Goal: Task Accomplishment & Management: Use online tool/utility

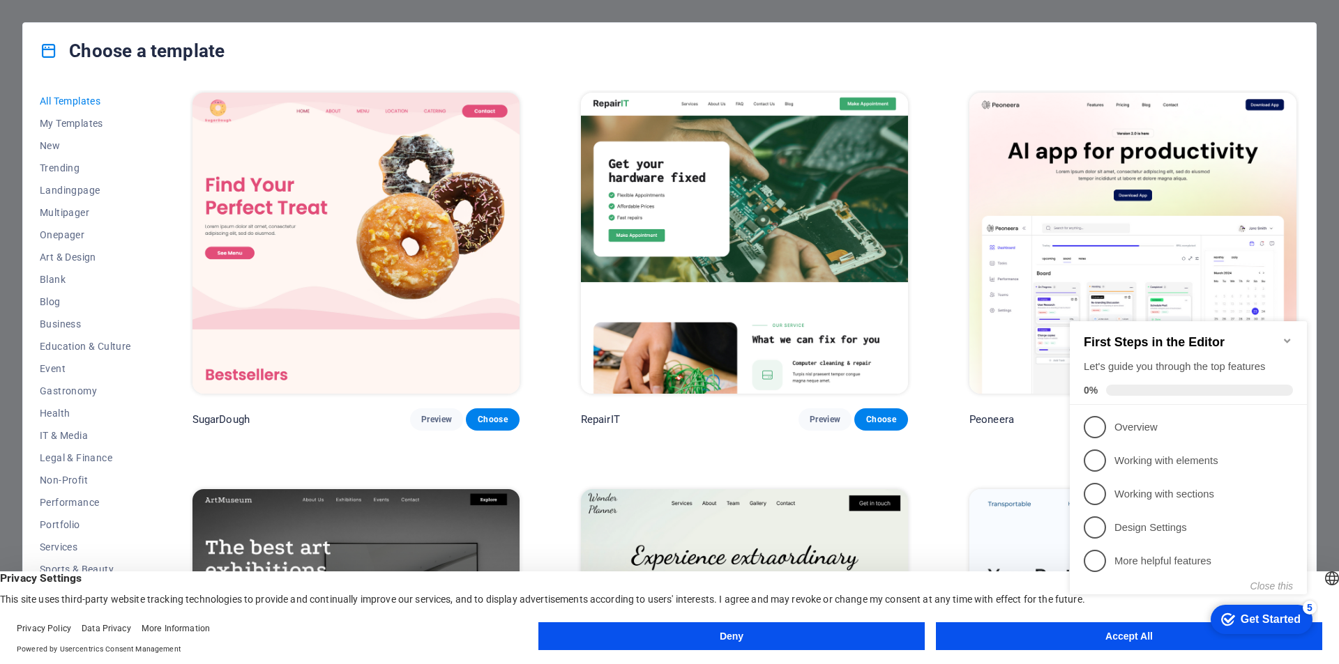
click at [1291, 335] on icon "Minimize checklist" at bounding box center [1287, 340] width 11 height 11
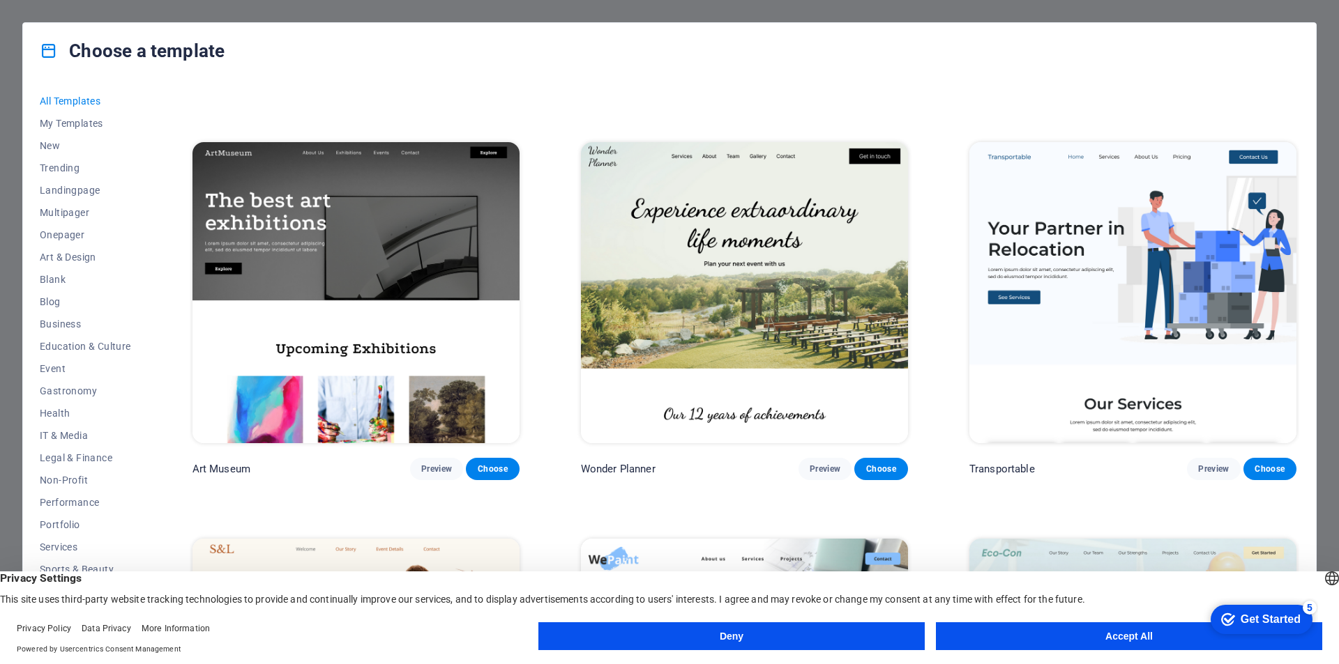
scroll to position [349, 0]
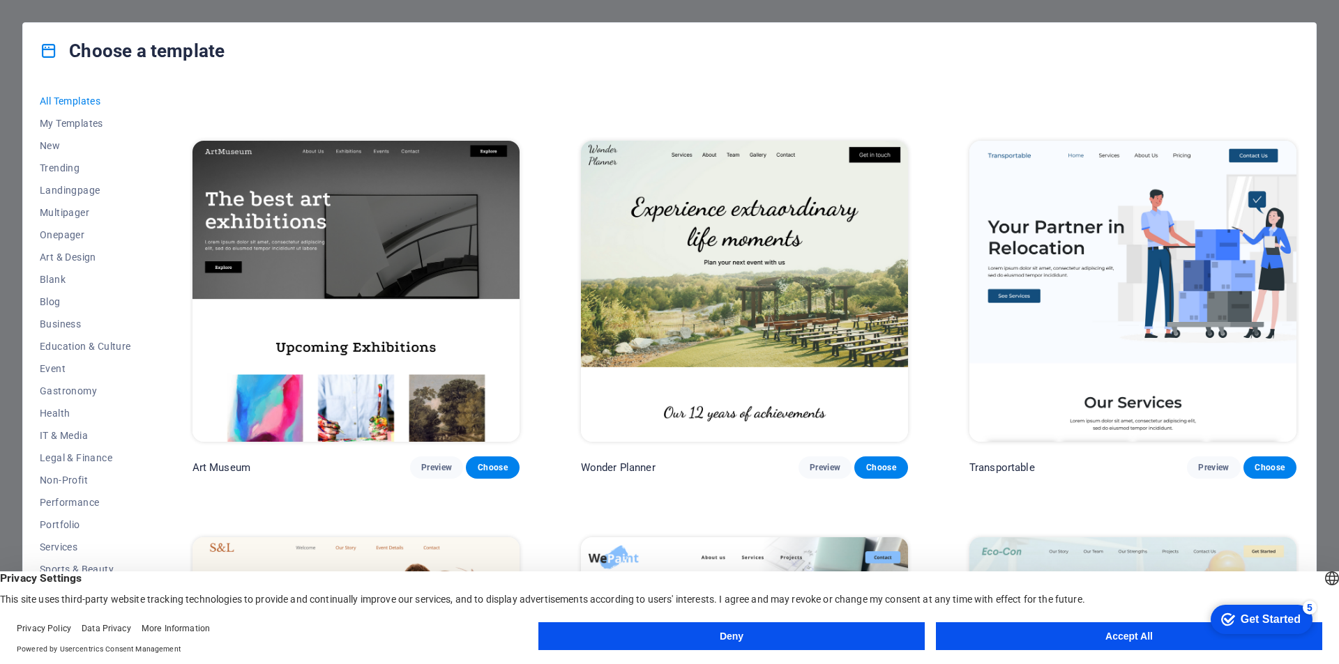
click at [1070, 644] on button "Accept All" at bounding box center [1129, 637] width 386 height 28
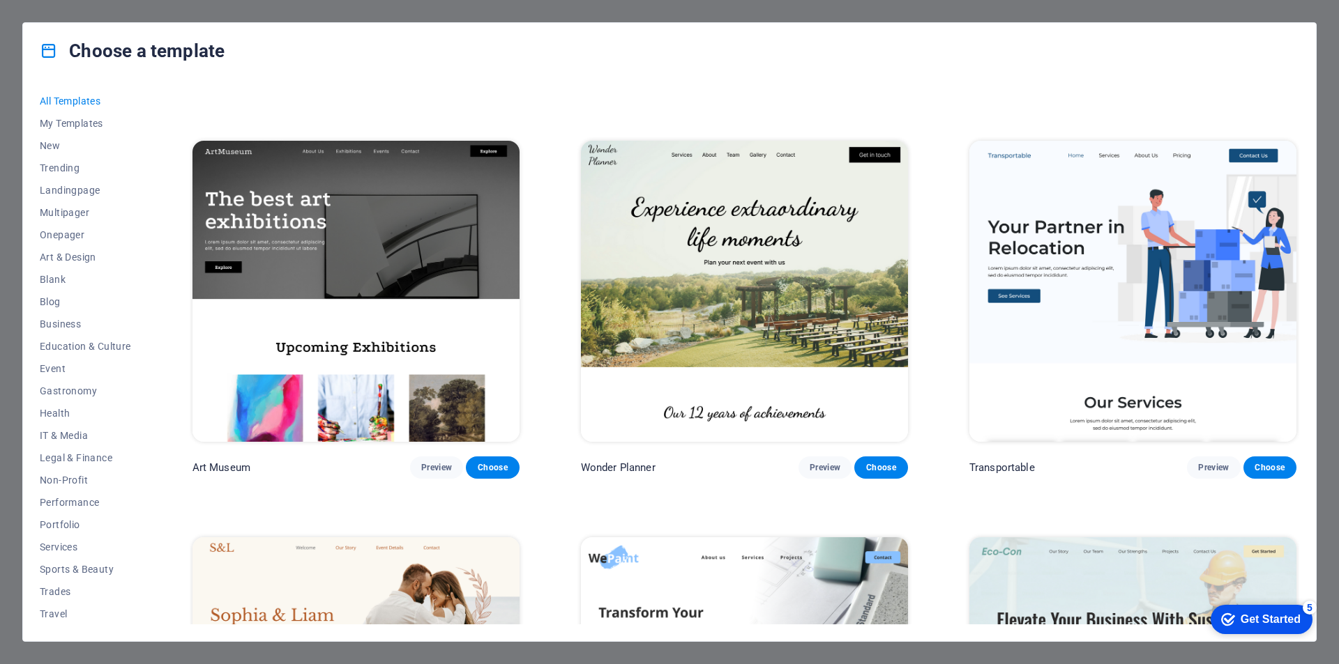
click at [83, 112] on button "All Templates" at bounding box center [85, 101] width 91 height 22
click at [84, 118] on span "My Templates" at bounding box center [85, 123] width 91 height 11
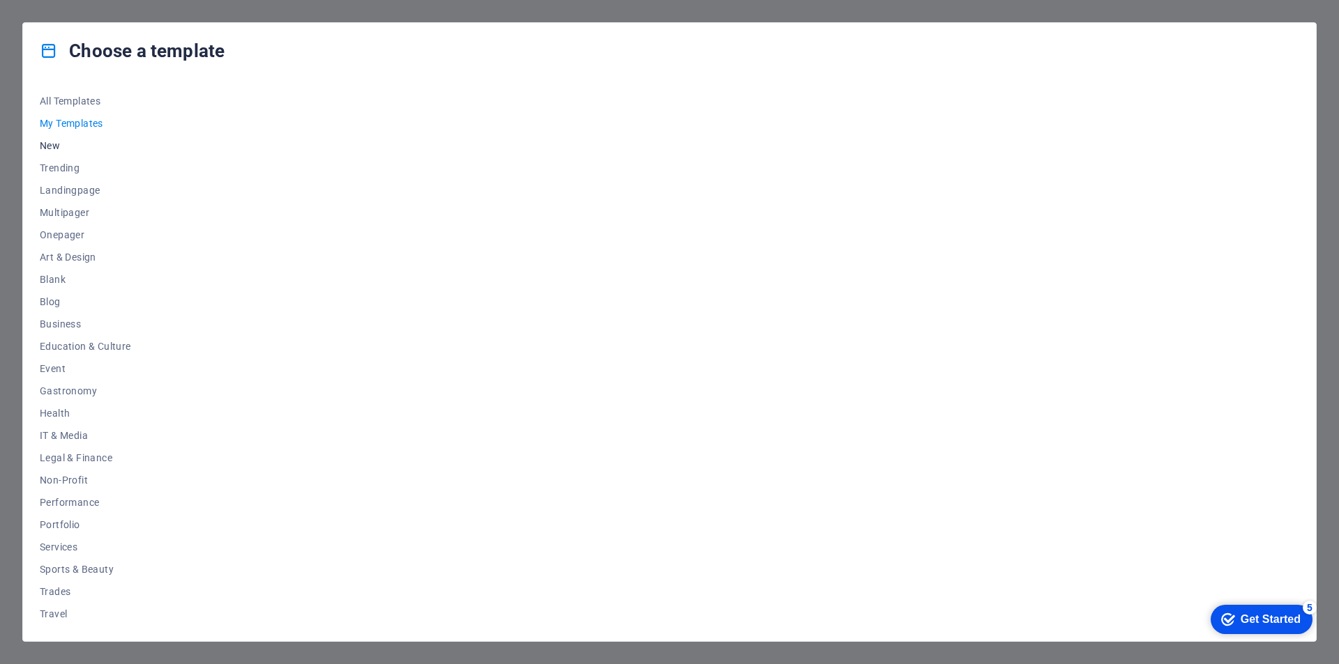
click at [56, 147] on span "New" at bounding box center [85, 145] width 91 height 11
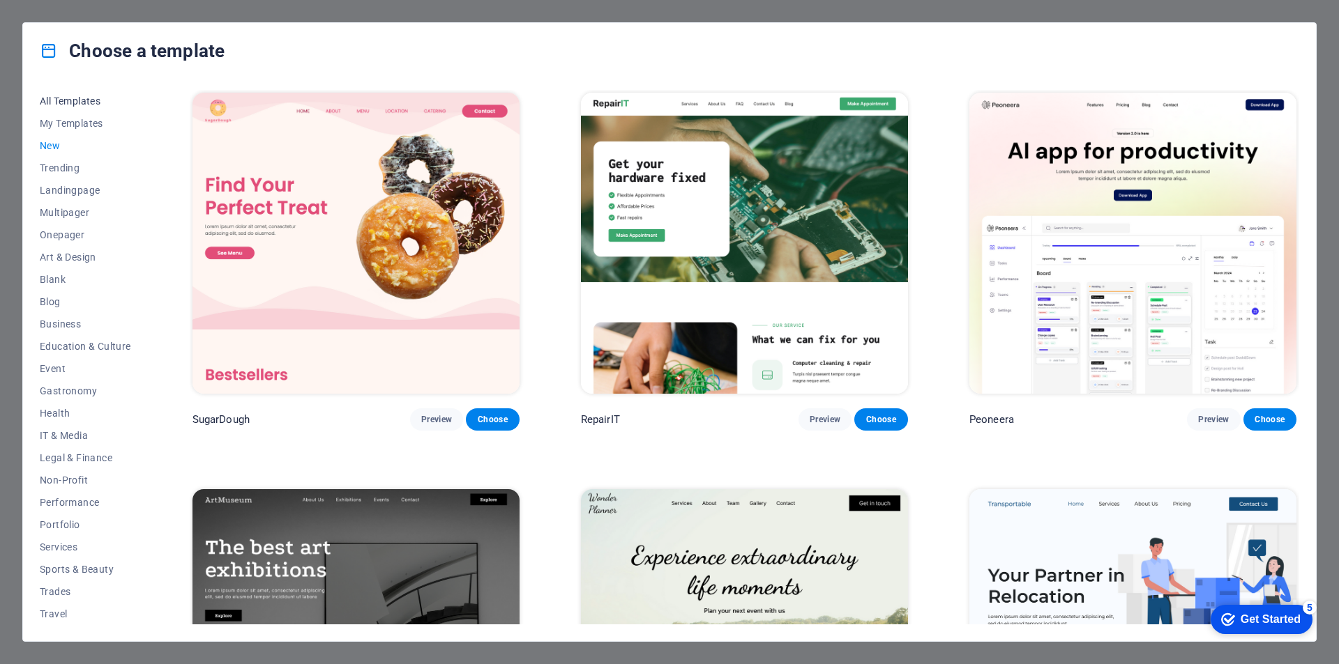
click at [91, 101] on span "All Templates" at bounding box center [85, 101] width 91 height 11
click at [91, 121] on span "My Templates" at bounding box center [85, 123] width 91 height 11
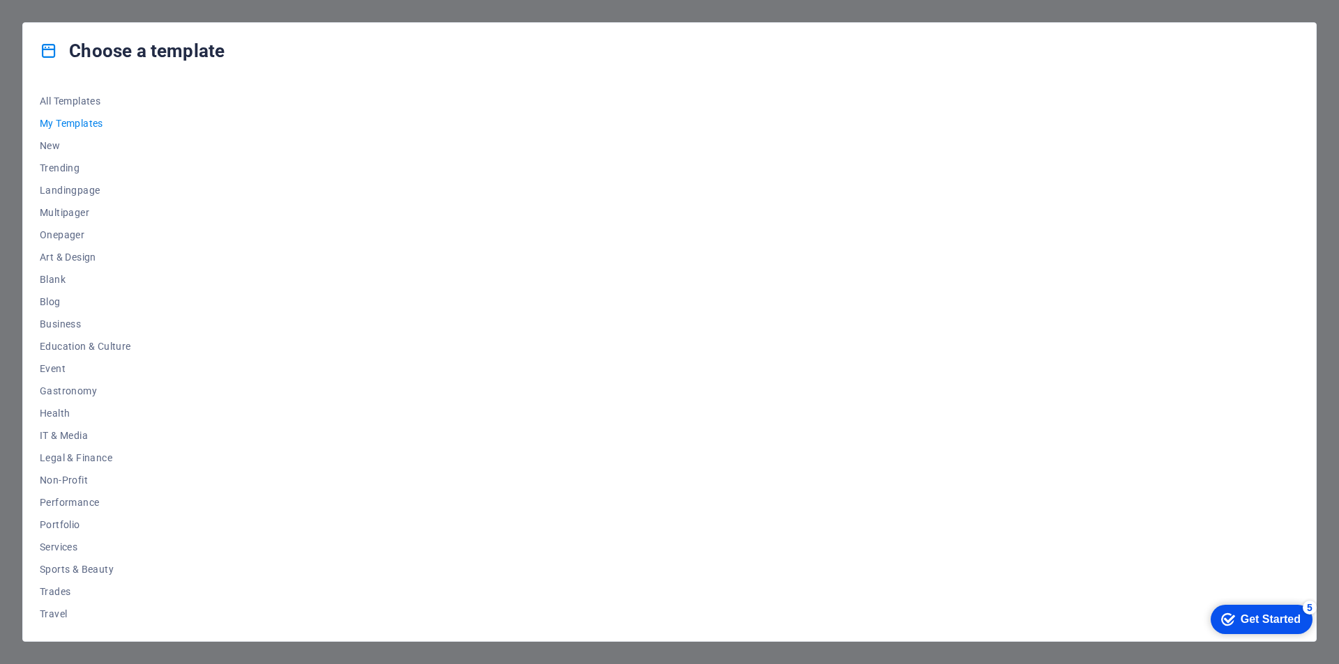
drag, startPoint x: 879, startPoint y: 290, endPoint x: 887, endPoint y: 298, distance: 11.4
click at [879, 291] on div at bounding box center [744, 357] width 1109 height 535
drag, startPoint x: 887, startPoint y: 298, endPoint x: 1209, endPoint y: 572, distance: 423.4
click at [1222, 497] on div at bounding box center [744, 357] width 1109 height 535
click at [1226, 620] on icon "Get Started 5 items remaining, 0% complete" at bounding box center [1228, 620] width 14 height 13
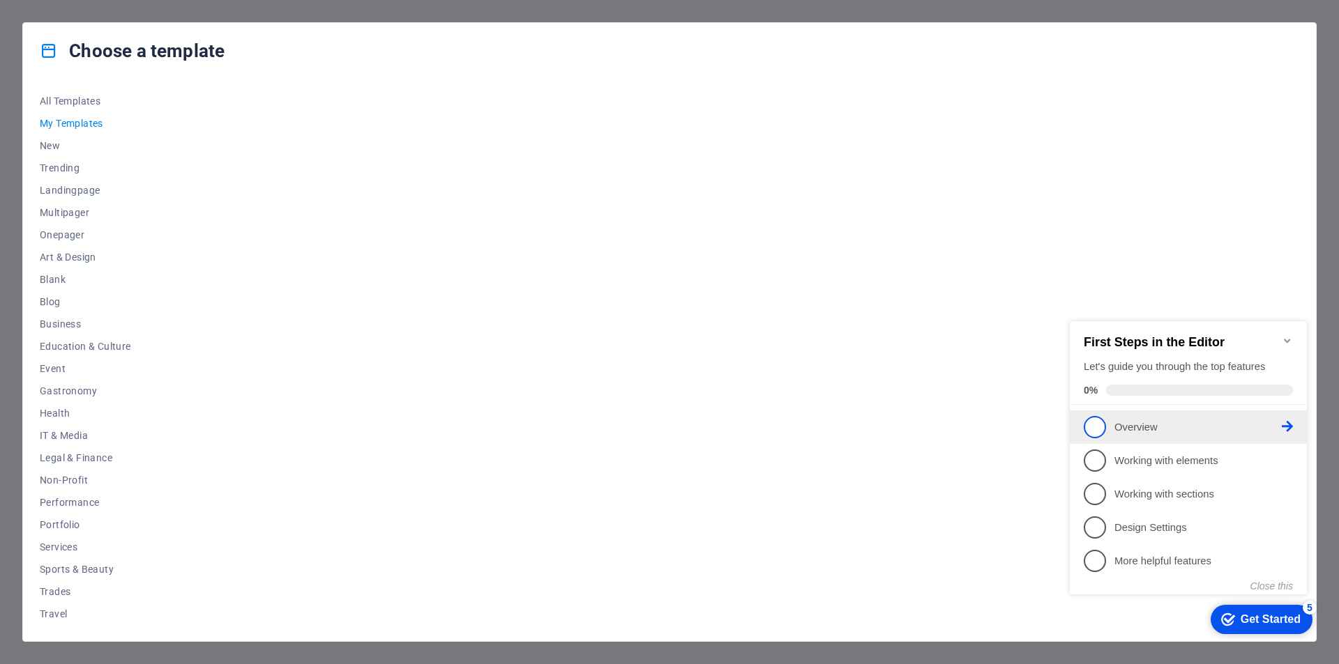
click at [1164, 433] on link "1 Overview - incomplete" at bounding box center [1187, 427] width 209 height 22
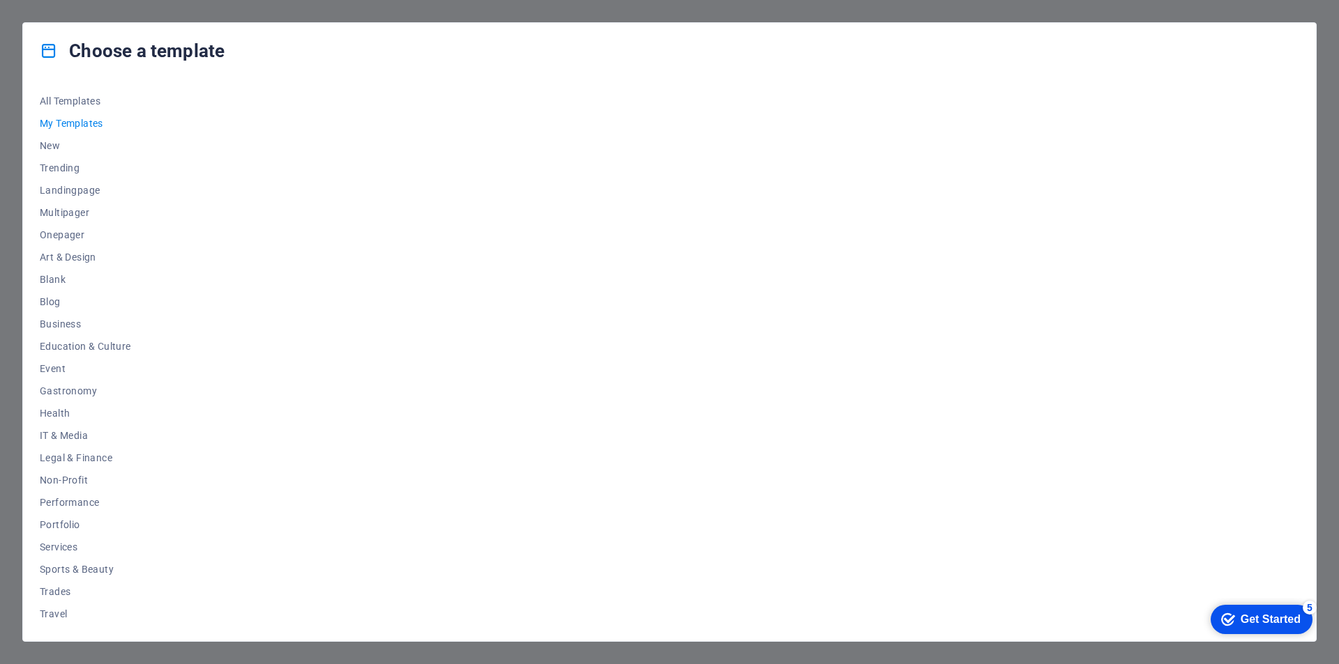
drag, startPoint x: 1054, startPoint y: 280, endPoint x: 1050, endPoint y: 287, distance: 8.4
drag, startPoint x: 1050, startPoint y: 287, endPoint x: 888, endPoint y: 365, distance: 179.6
click at [891, 366] on div at bounding box center [744, 357] width 1109 height 535
click at [47, 148] on span "New" at bounding box center [85, 145] width 91 height 11
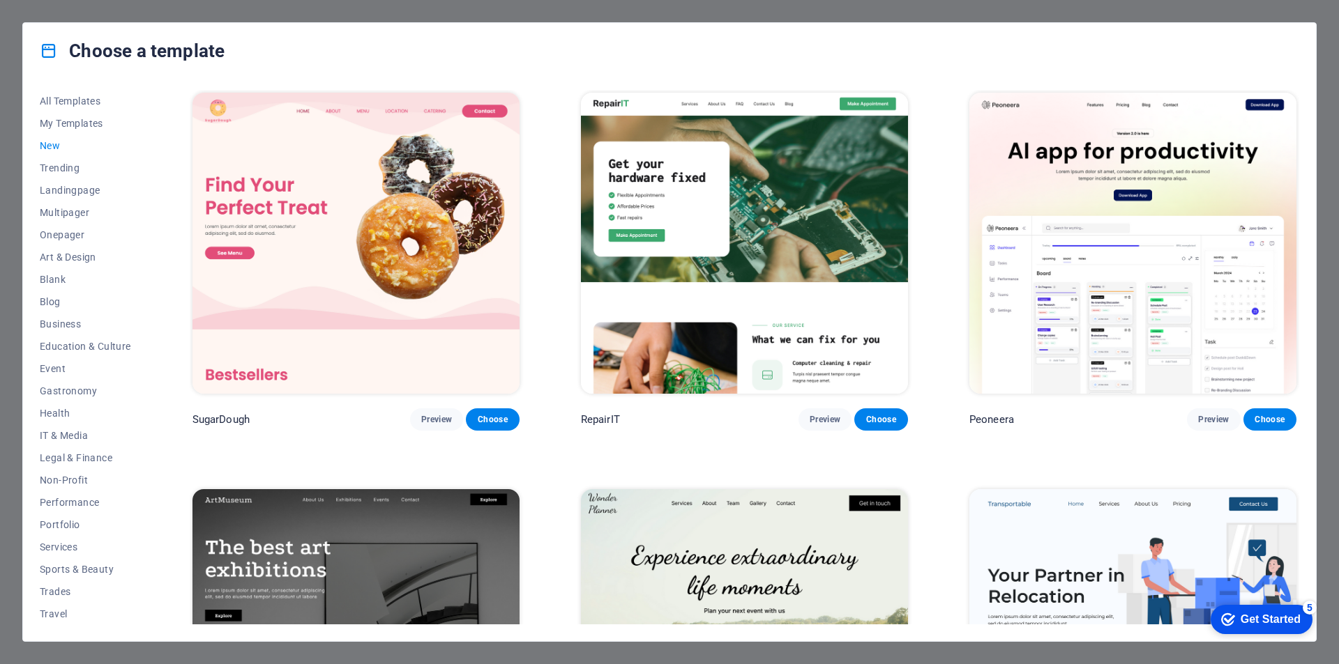
click at [733, 203] on img at bounding box center [744, 243] width 327 height 301
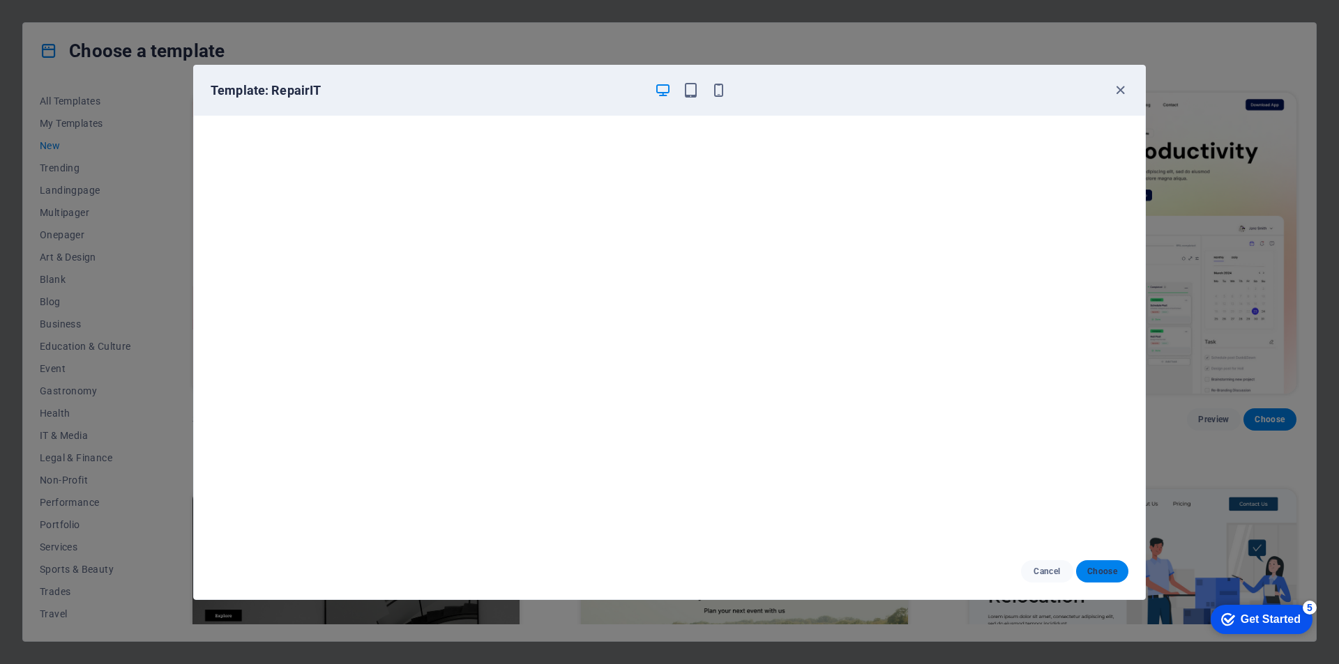
click at [1099, 577] on button "Choose" at bounding box center [1102, 572] width 52 height 22
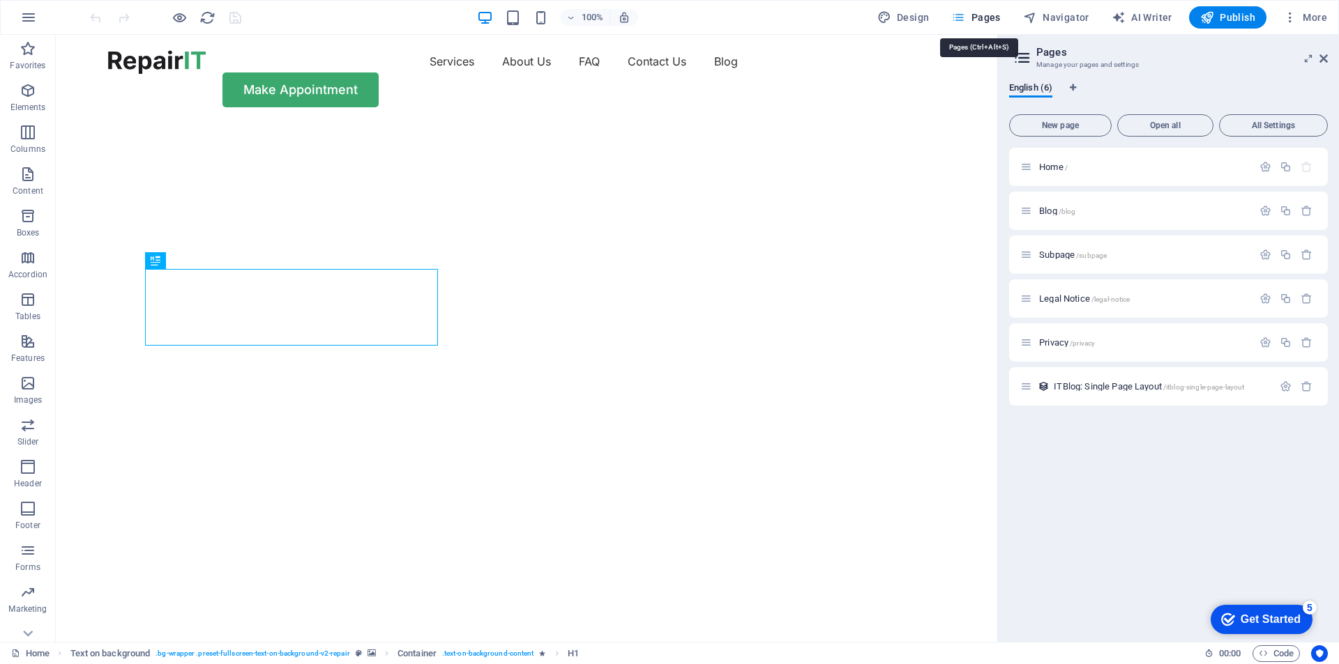
click at [1242, 21] on span "Publish" at bounding box center [1227, 17] width 55 height 14
